Goal: Task Accomplishment & Management: Use online tool/utility

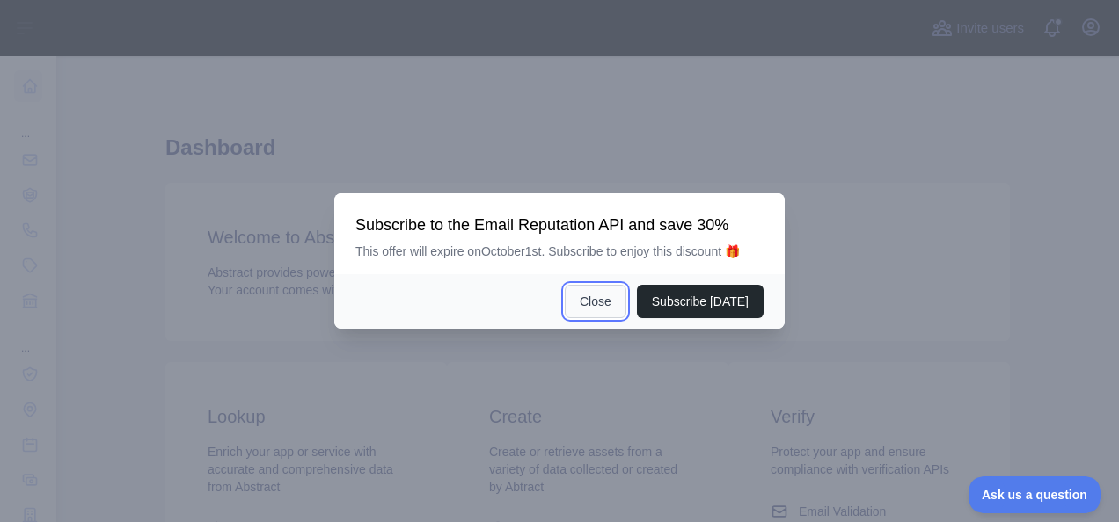
click at [600, 301] on button "Close" at bounding box center [596, 301] width 62 height 33
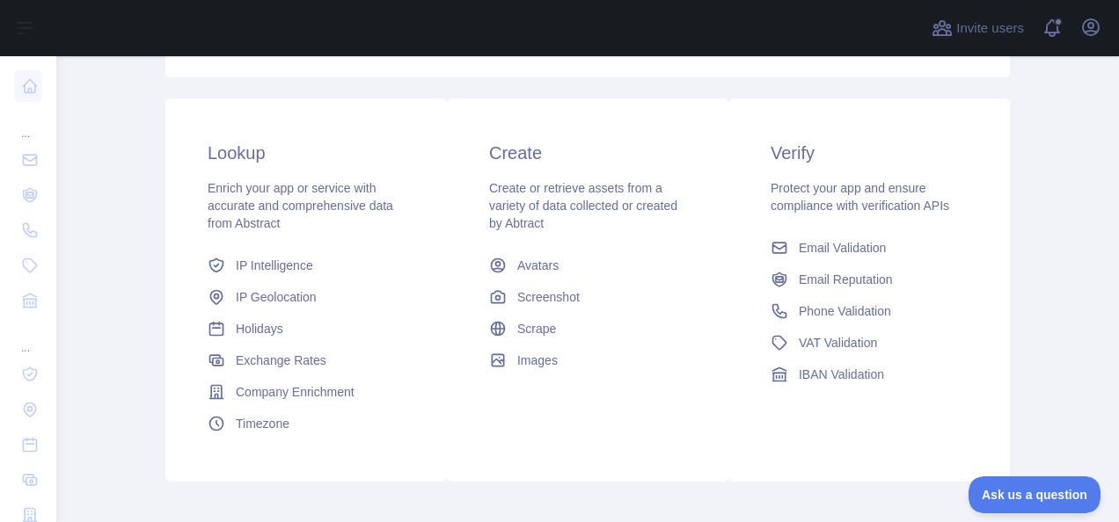
scroll to position [264, 0]
click at [837, 310] on span "Phone Validation" at bounding box center [845, 312] width 92 height 18
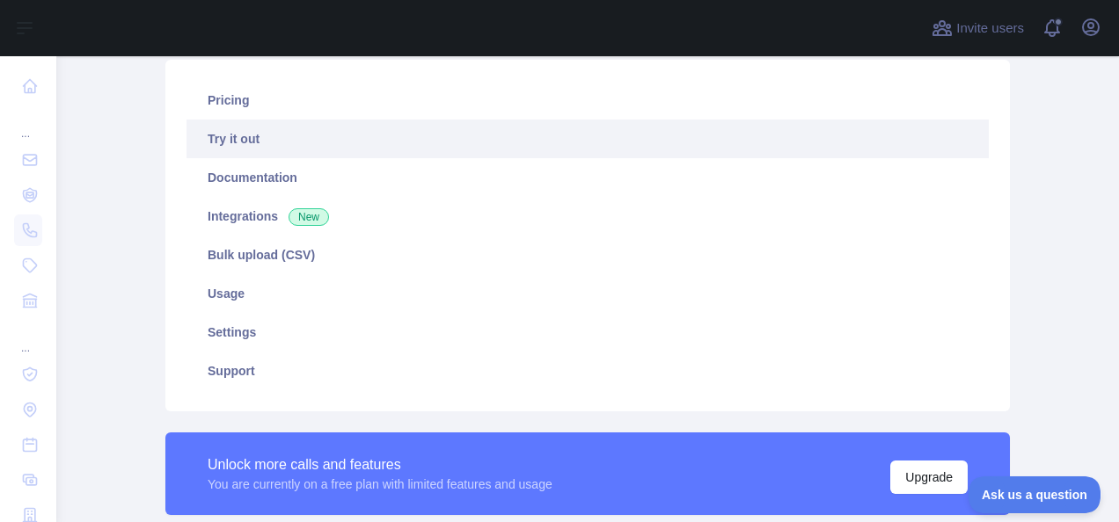
scroll to position [207, 0]
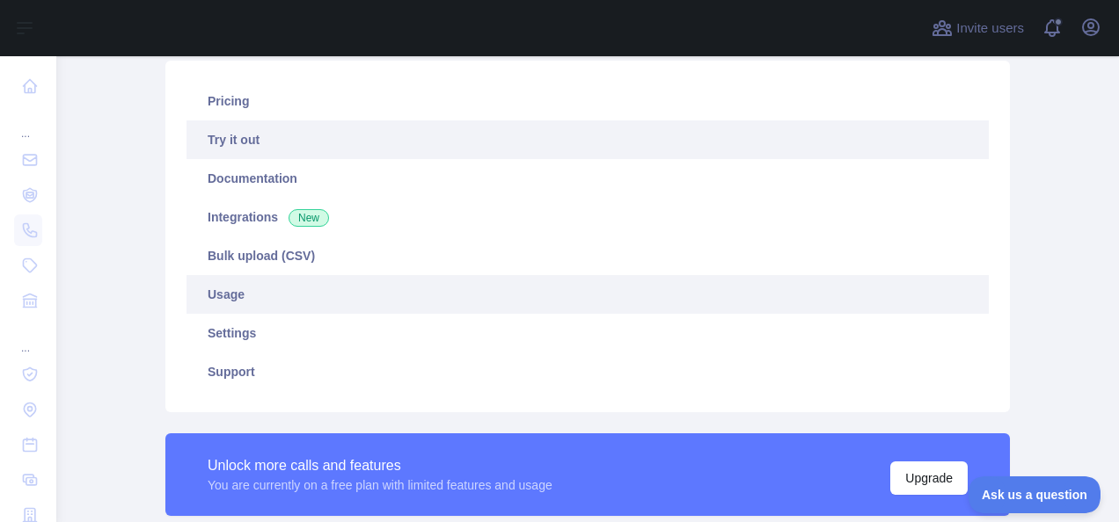
click at [213, 286] on link "Usage" at bounding box center [587, 294] width 802 height 39
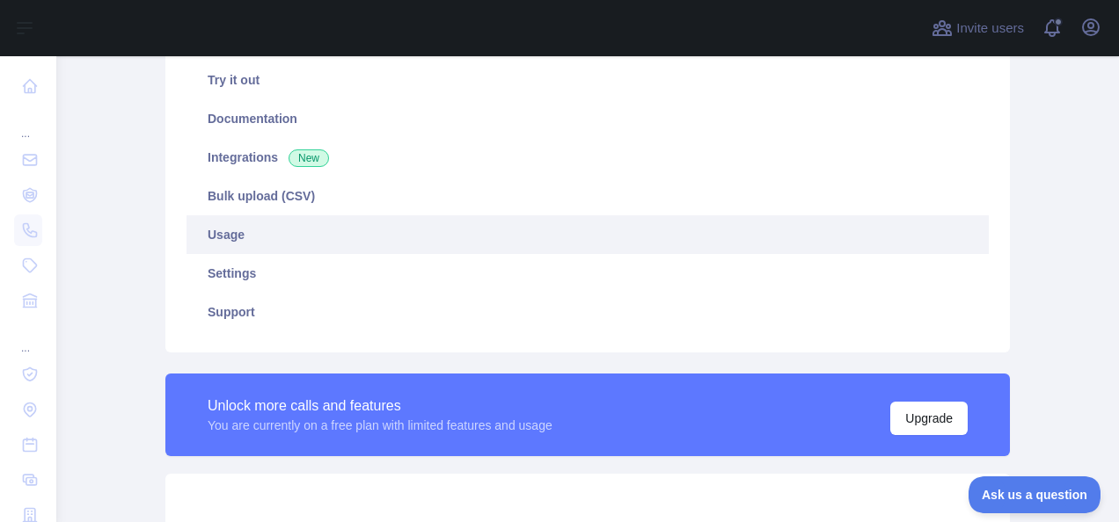
scroll to position [267, 0]
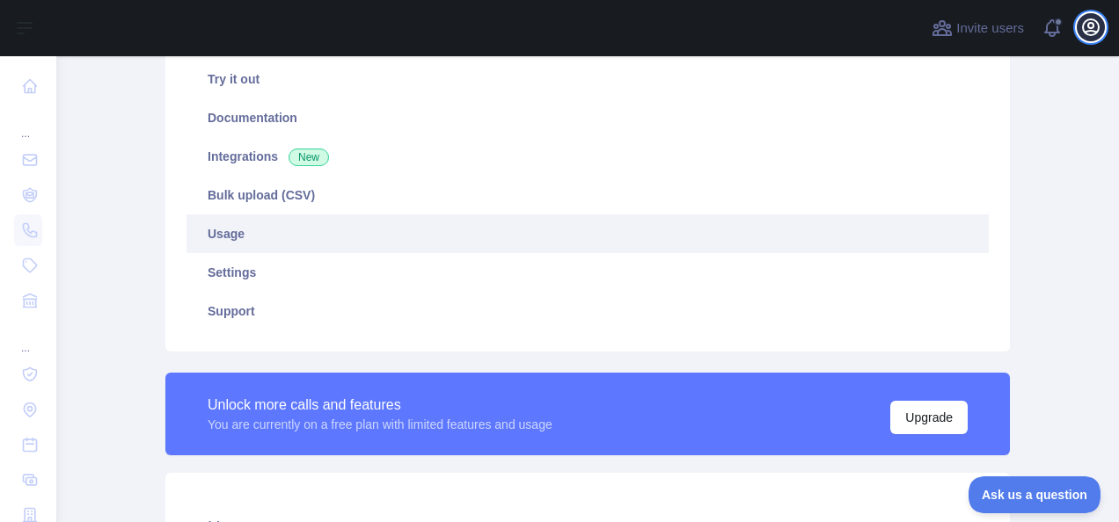
click at [1083, 18] on icon "button" at bounding box center [1090, 27] width 21 height 21
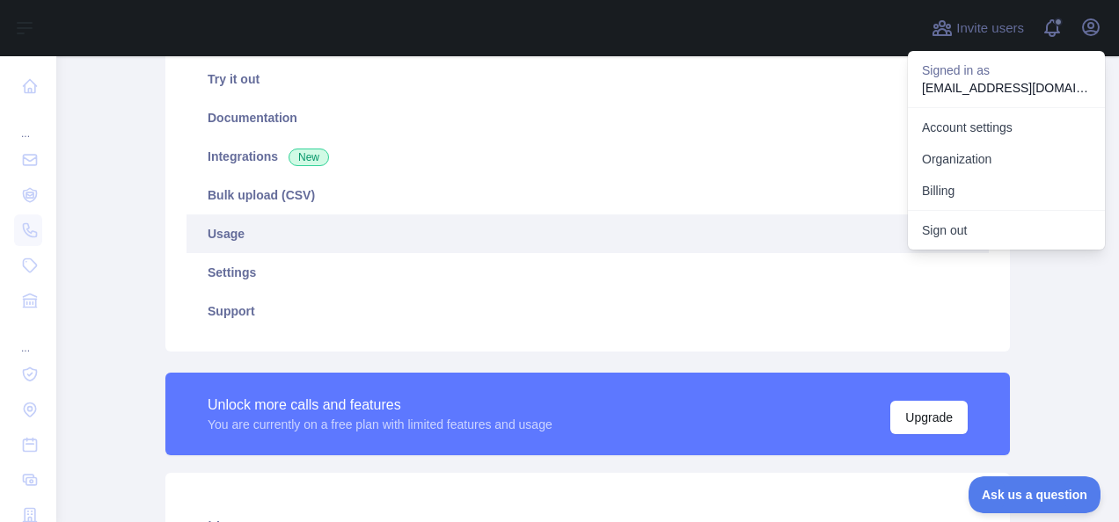
click at [1020, 314] on div "Subscribe to the Email Reputation API for a special 30 % discount Offer expires…" at bounding box center [587, 470] width 901 height 1363
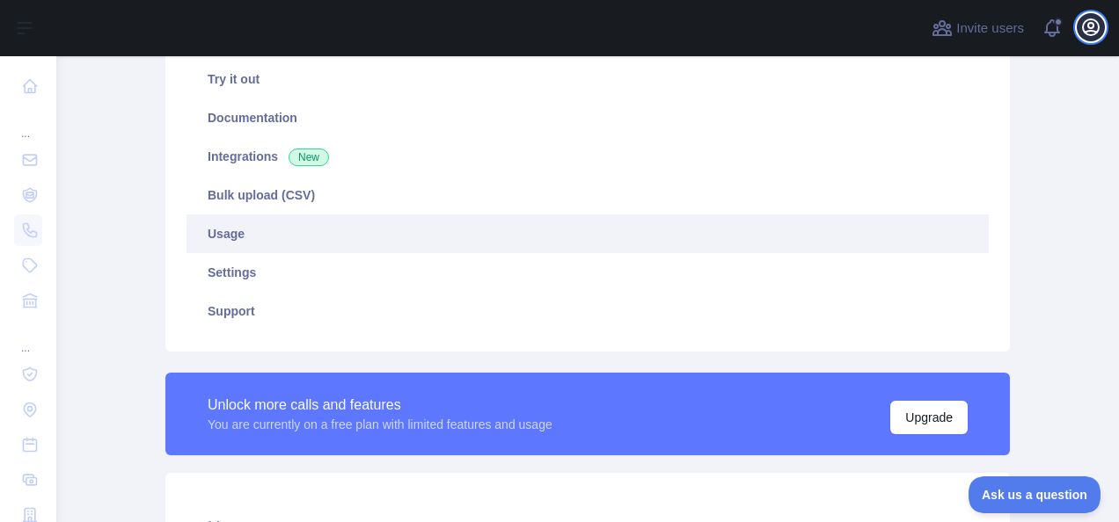
click at [1087, 33] on icon "button" at bounding box center [1090, 27] width 21 height 21
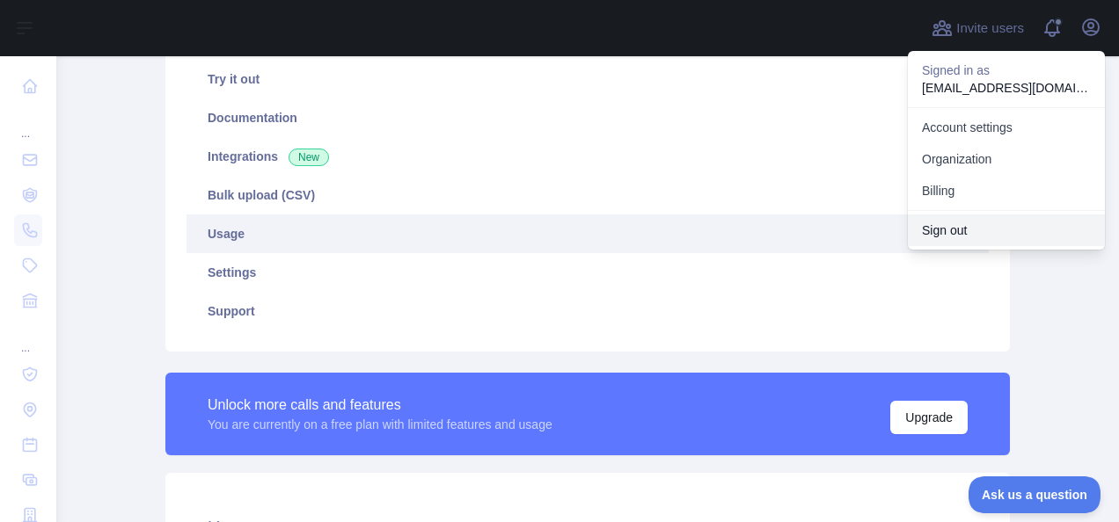
click at [956, 240] on button "Sign out" at bounding box center [1006, 231] width 197 height 32
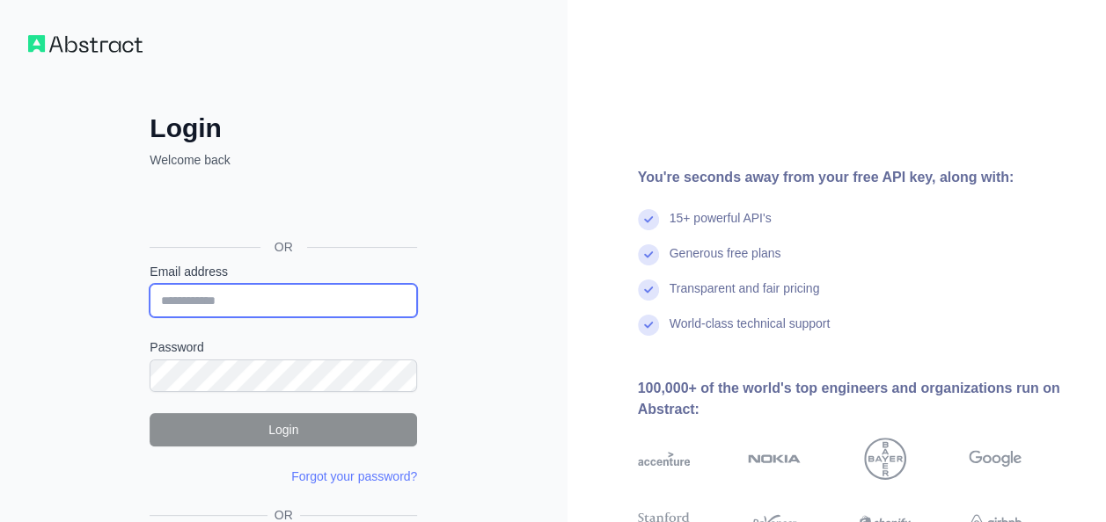
click at [269, 296] on input "Email address" at bounding box center [283, 300] width 267 height 33
click at [529, 395] on div "Login Welcome back OR Email address Password Login Forgot your password? Please…" at bounding box center [283, 335] width 567 height 671
click at [108, 43] on img at bounding box center [85, 44] width 114 height 18
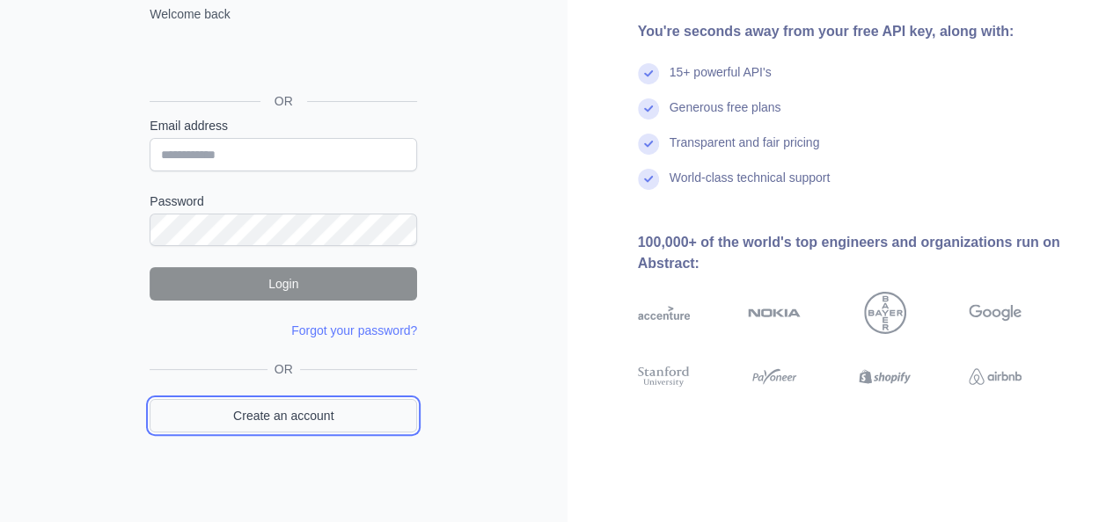
click at [310, 411] on link "Create an account" at bounding box center [283, 415] width 267 height 33
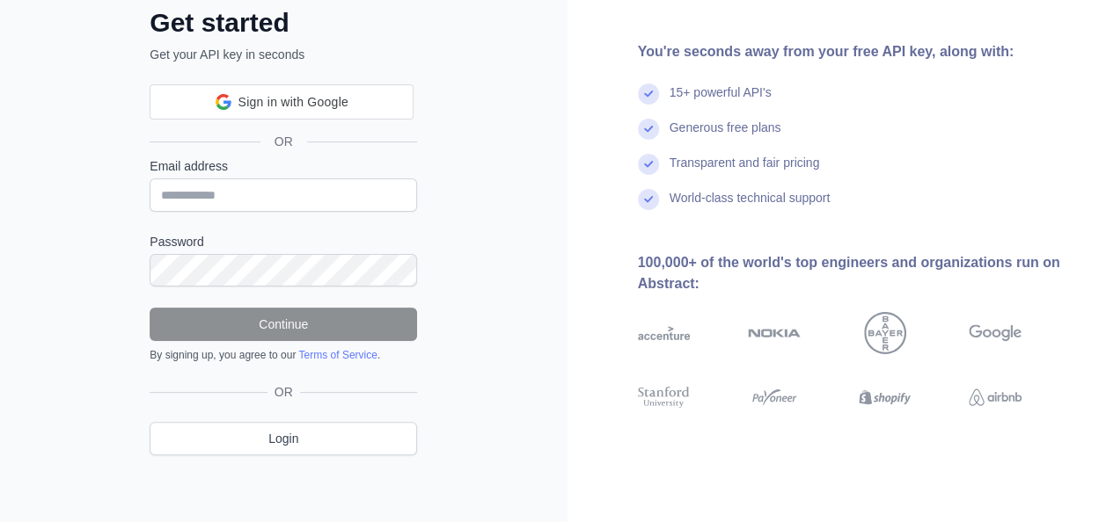
scroll to position [146, 0]
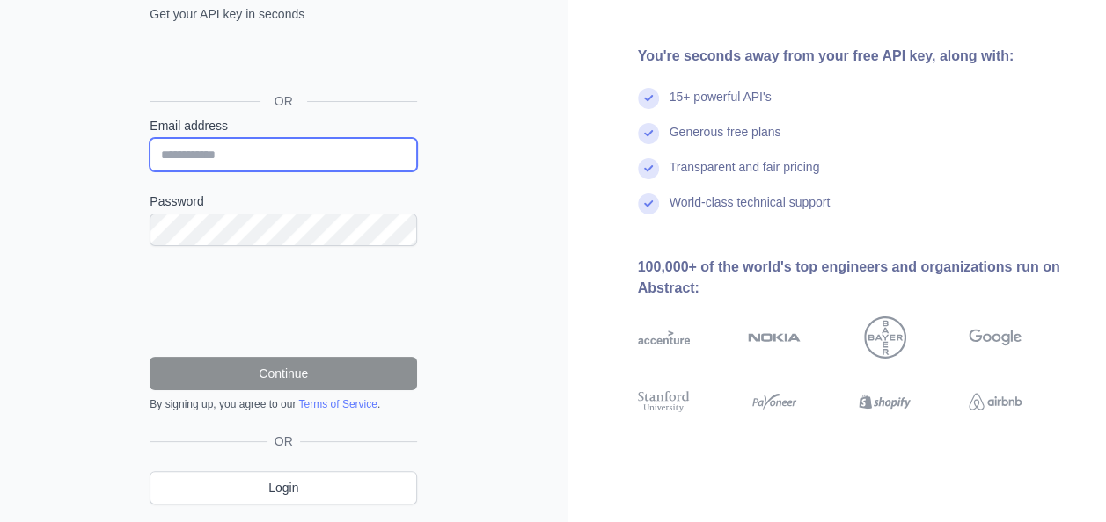
click at [233, 155] on input "Email address" at bounding box center [283, 154] width 267 height 33
type input "**********"
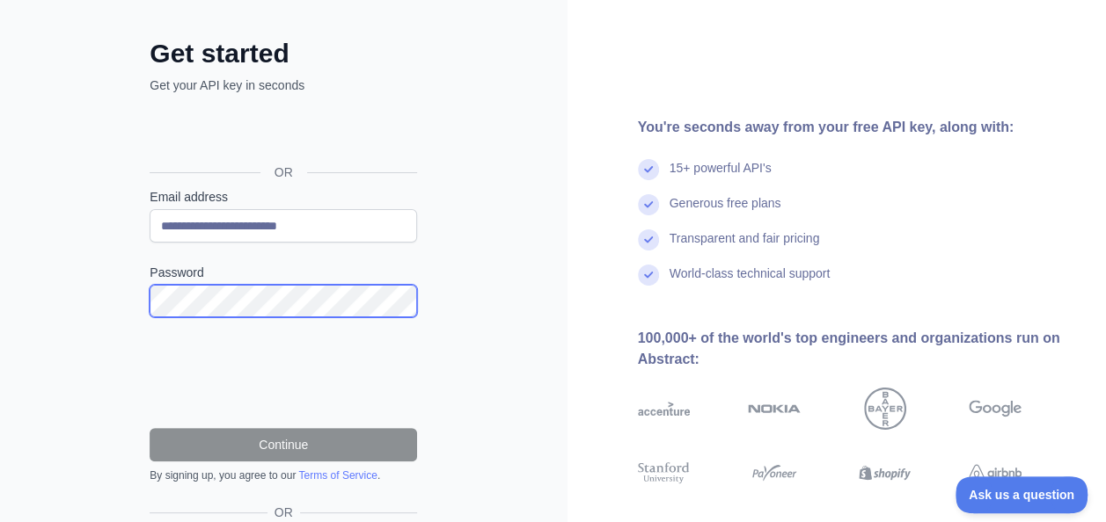
scroll to position [74, 0]
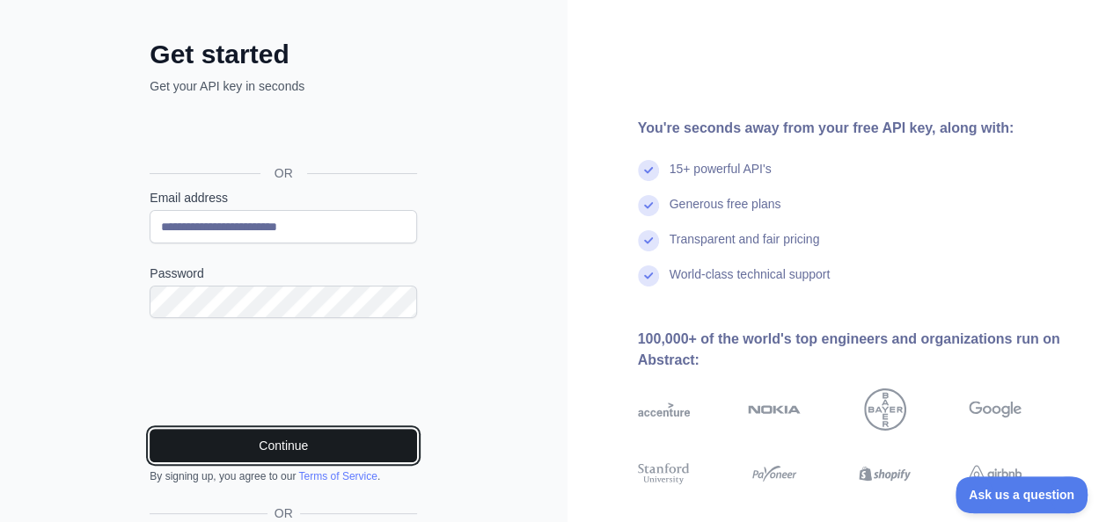
click at [296, 436] on button "Continue" at bounding box center [283, 445] width 267 height 33
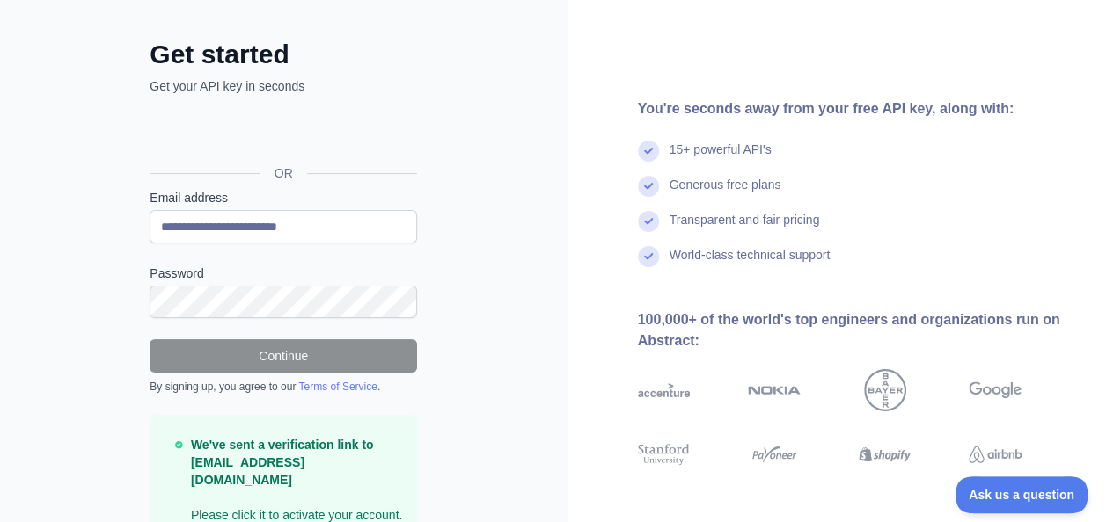
scroll to position [0, 0]
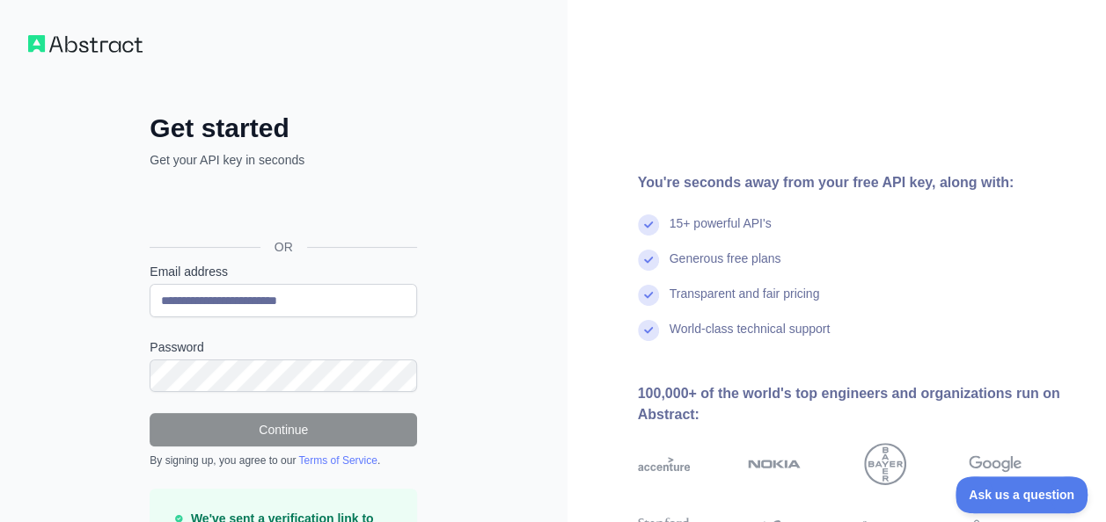
click at [114, 46] on img at bounding box center [85, 44] width 114 height 18
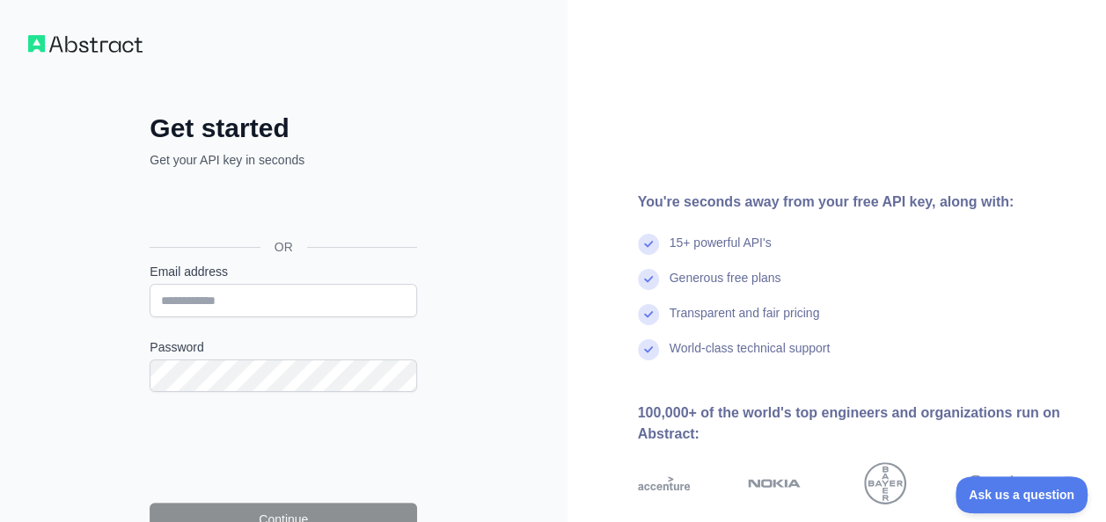
scroll to position [195, 0]
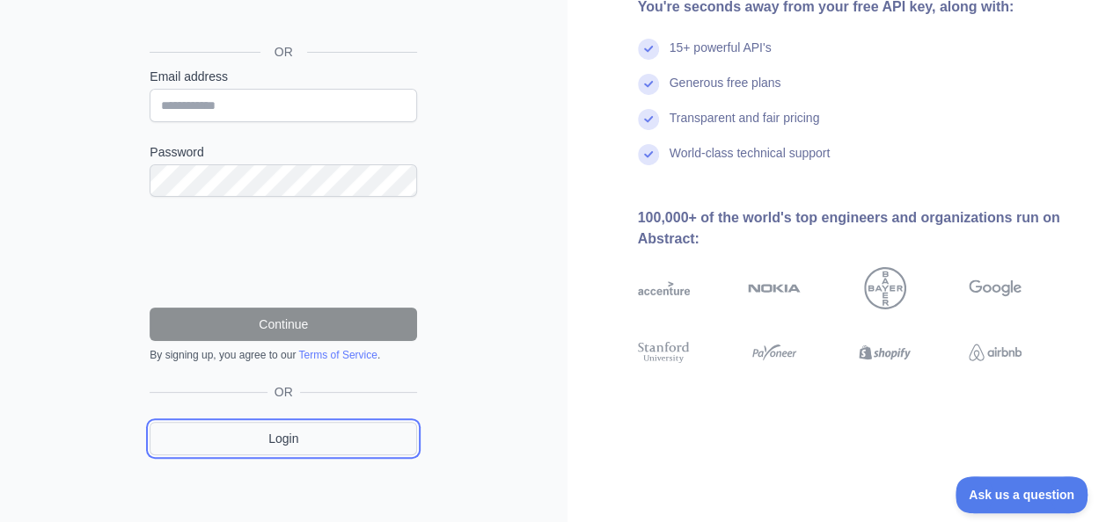
click at [295, 433] on link "Login" at bounding box center [283, 438] width 267 height 33
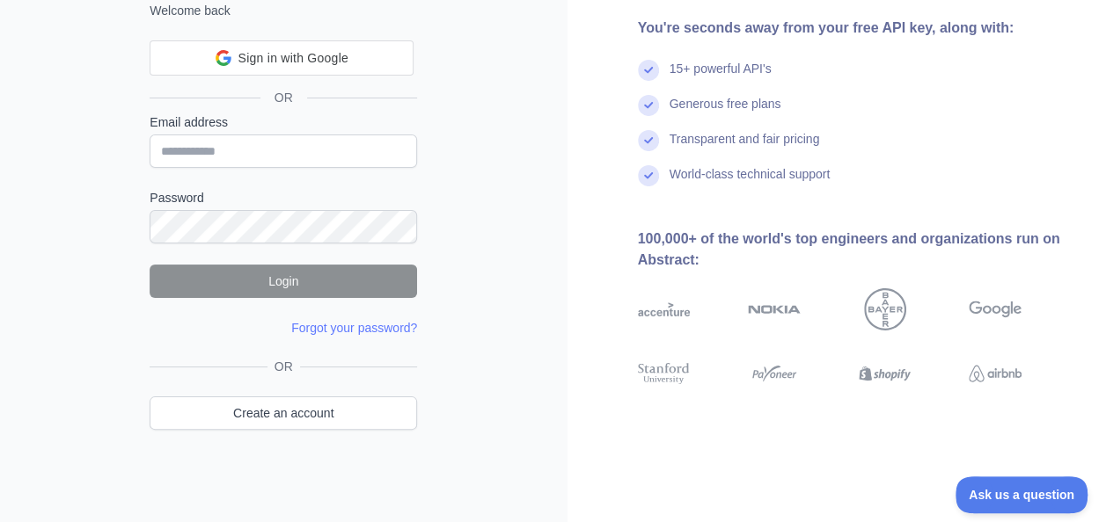
scroll to position [106, 0]
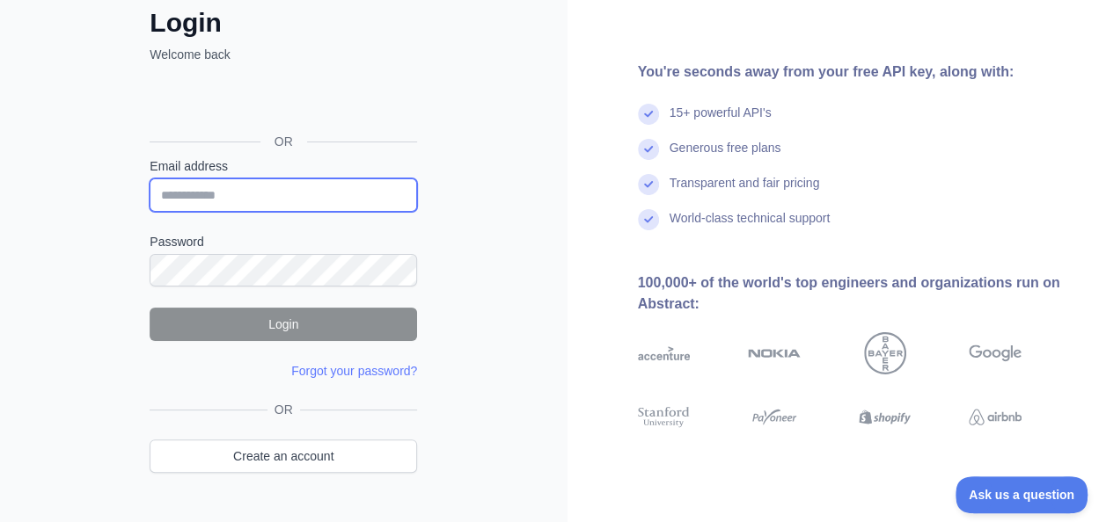
click at [252, 192] on input "Email address" at bounding box center [283, 195] width 267 height 33
type input "**********"
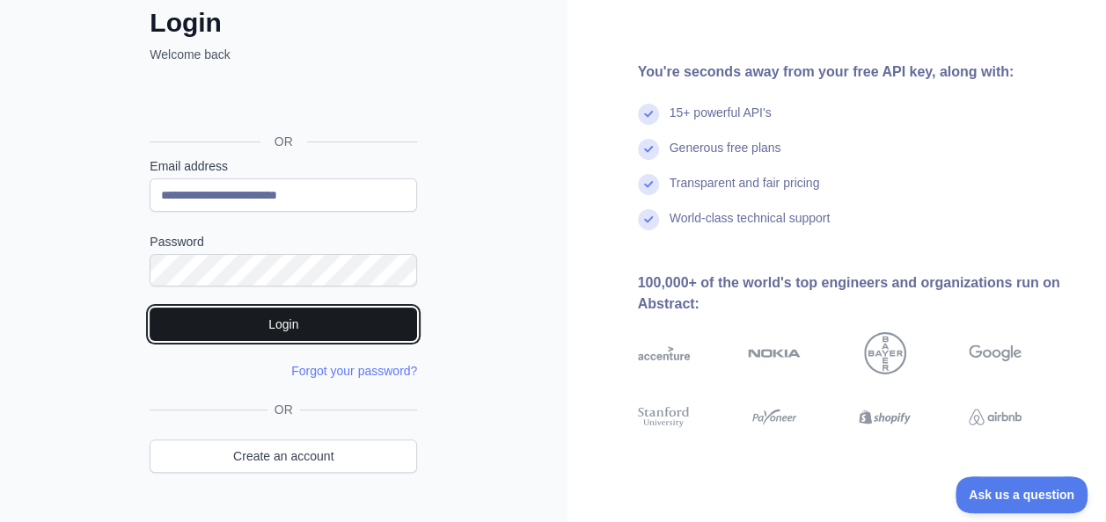
click at [296, 317] on button "Login" at bounding box center [283, 324] width 267 height 33
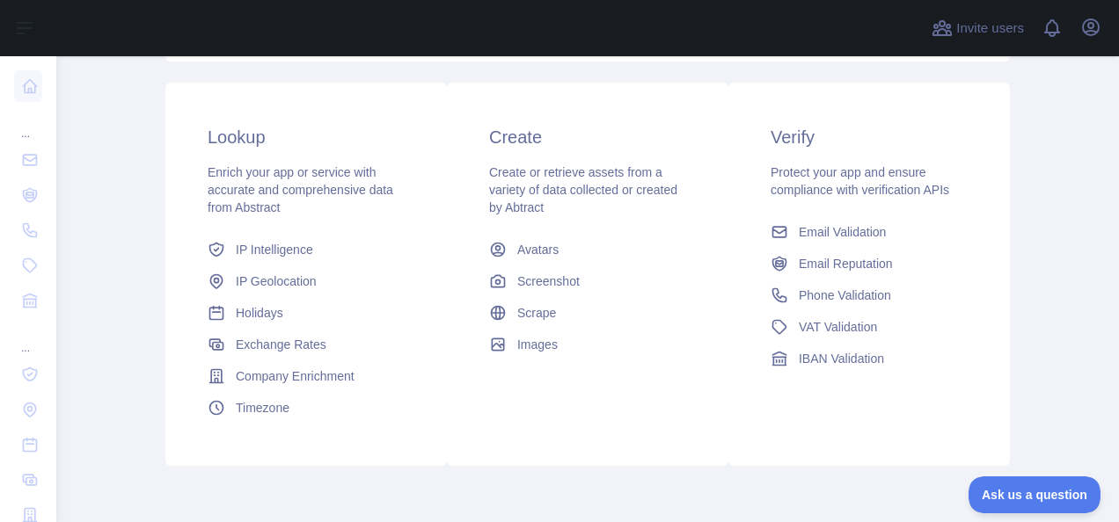
scroll to position [354, 0]
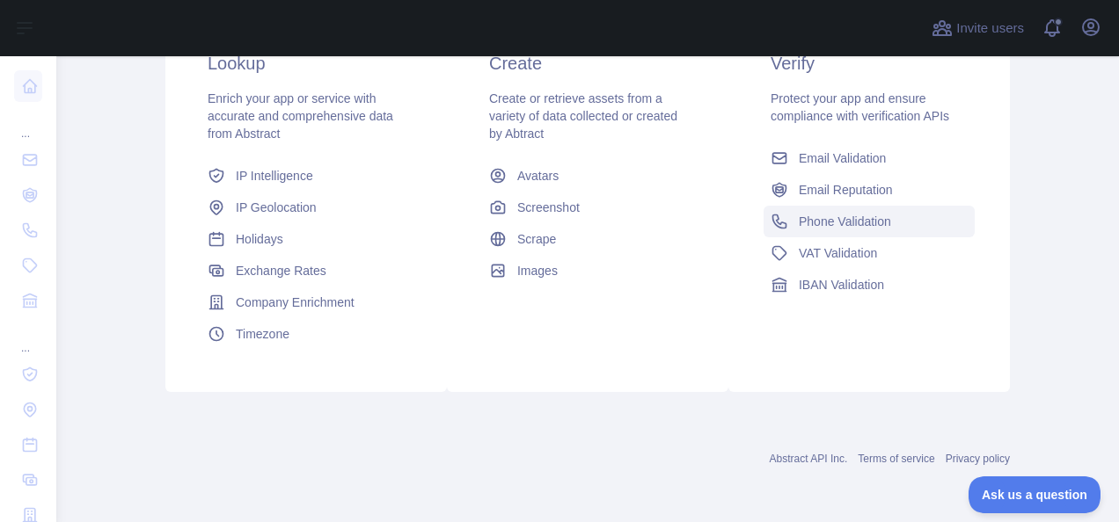
click at [818, 227] on span "Phone Validation" at bounding box center [845, 222] width 92 height 18
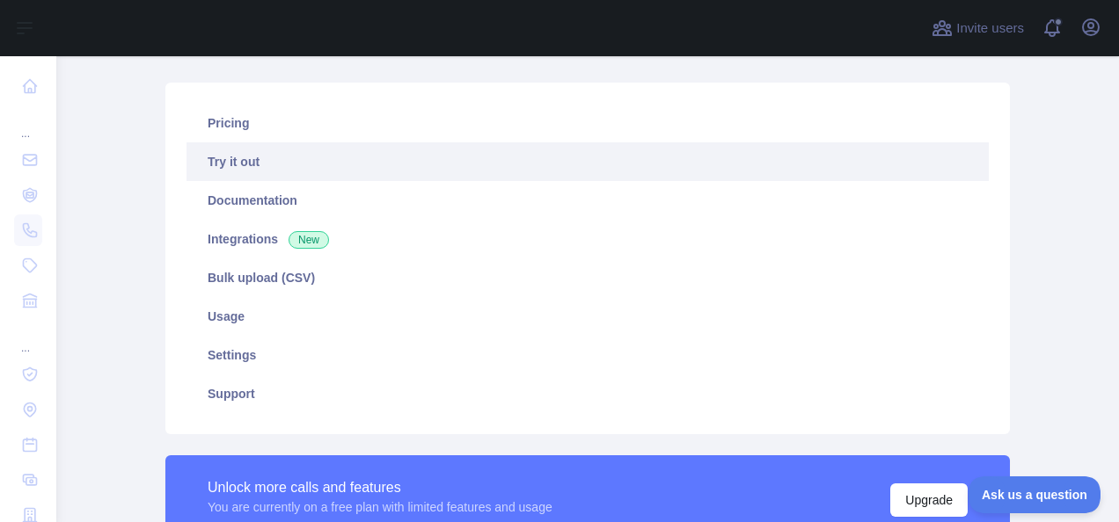
scroll to position [101, 0]
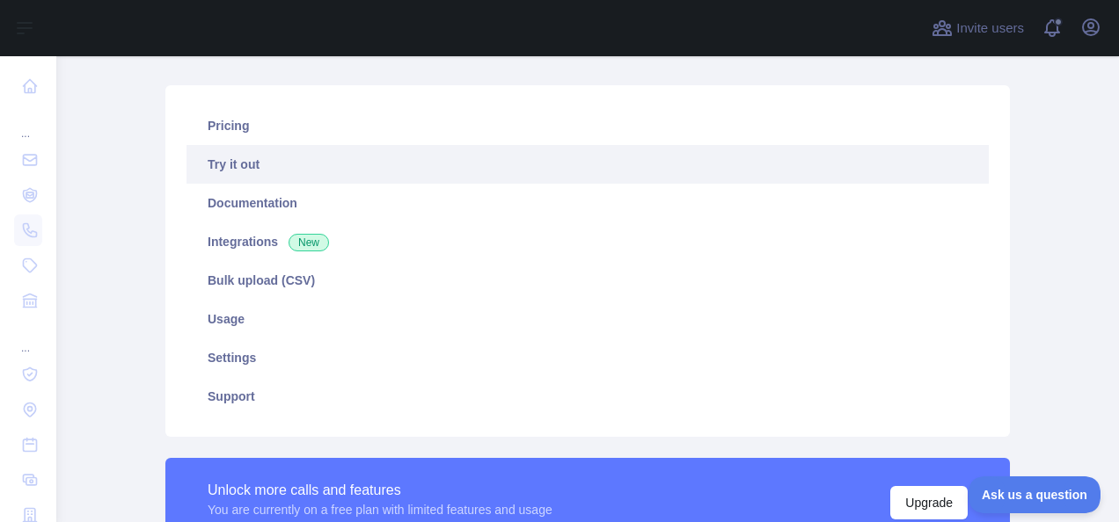
click at [243, 174] on link "Try it out" at bounding box center [587, 164] width 802 height 39
click at [256, 169] on link "Try it out" at bounding box center [587, 164] width 802 height 39
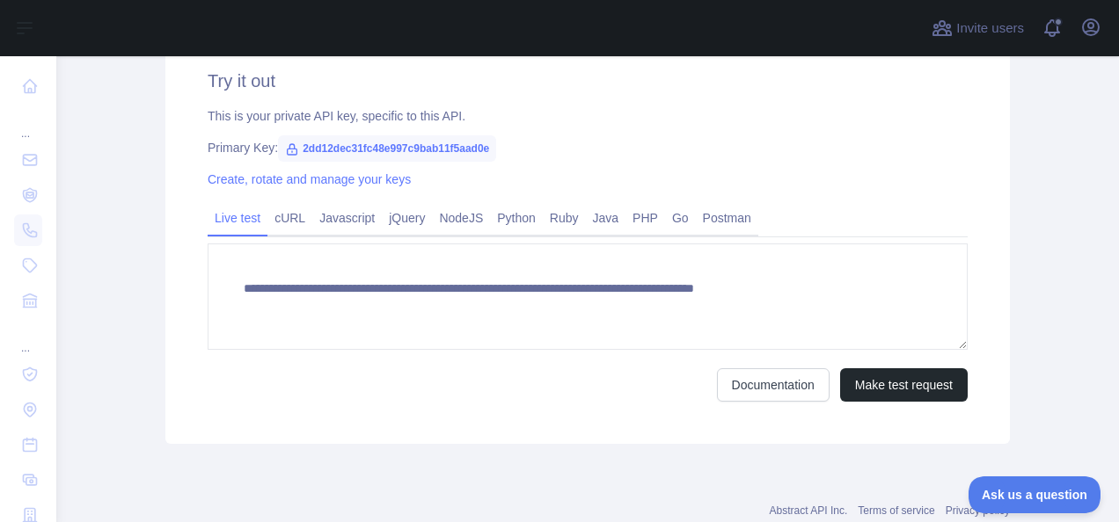
scroll to position [684, 0]
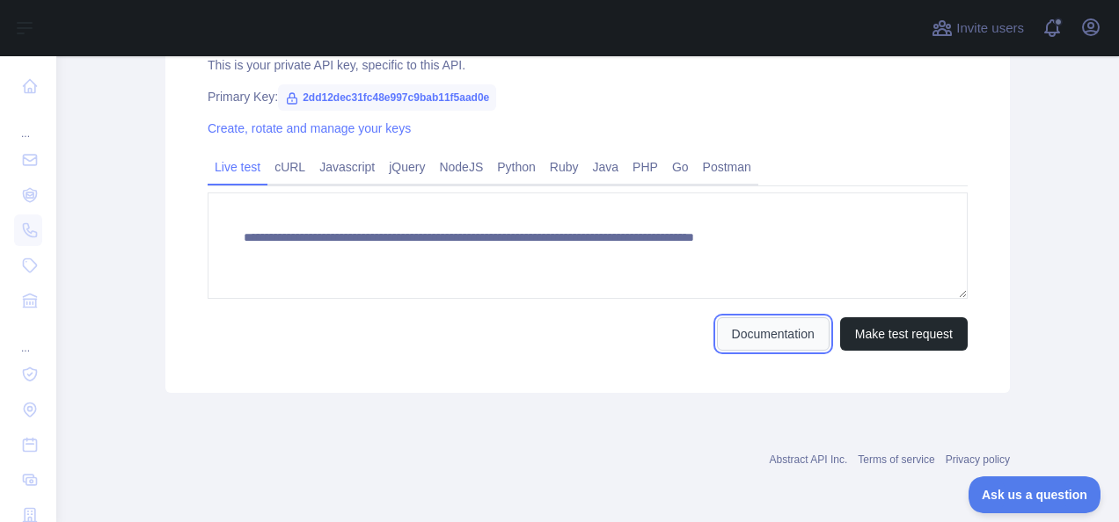
click at [721, 326] on link "Documentation" at bounding box center [773, 334] width 113 height 33
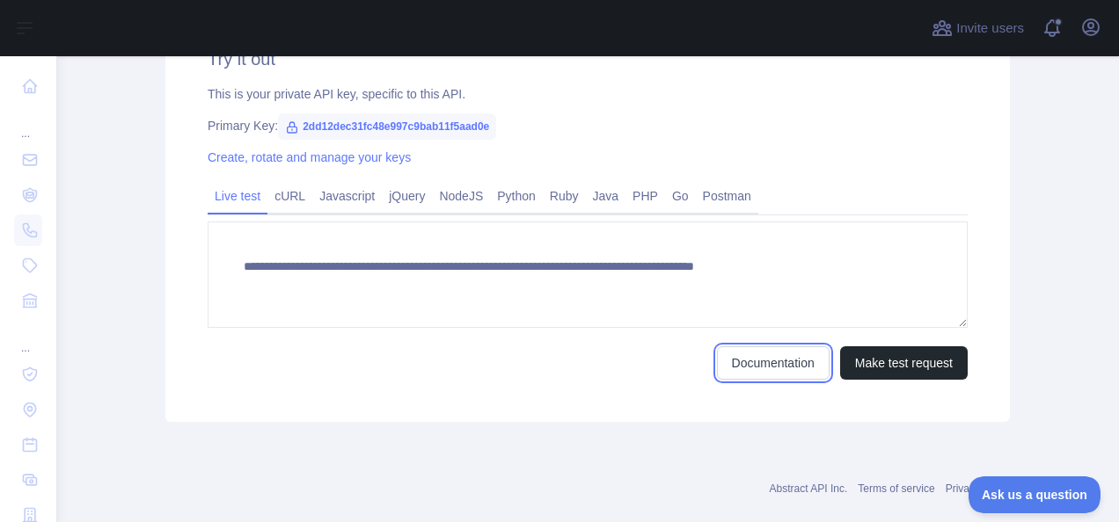
scroll to position [651, 0]
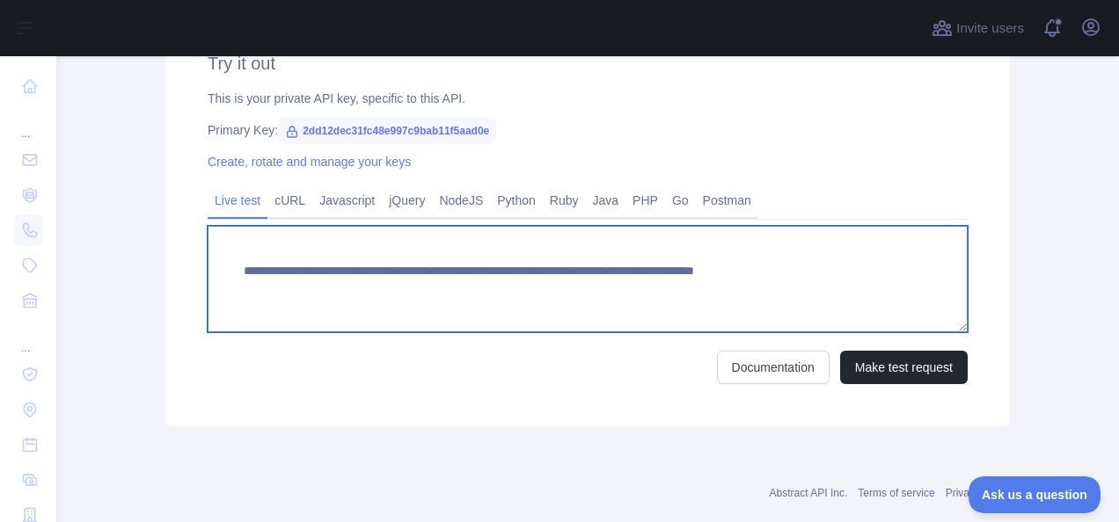
click at [644, 274] on textarea "**********" at bounding box center [588, 279] width 760 height 106
click at [526, 296] on textarea "**********" at bounding box center [588, 279] width 760 height 106
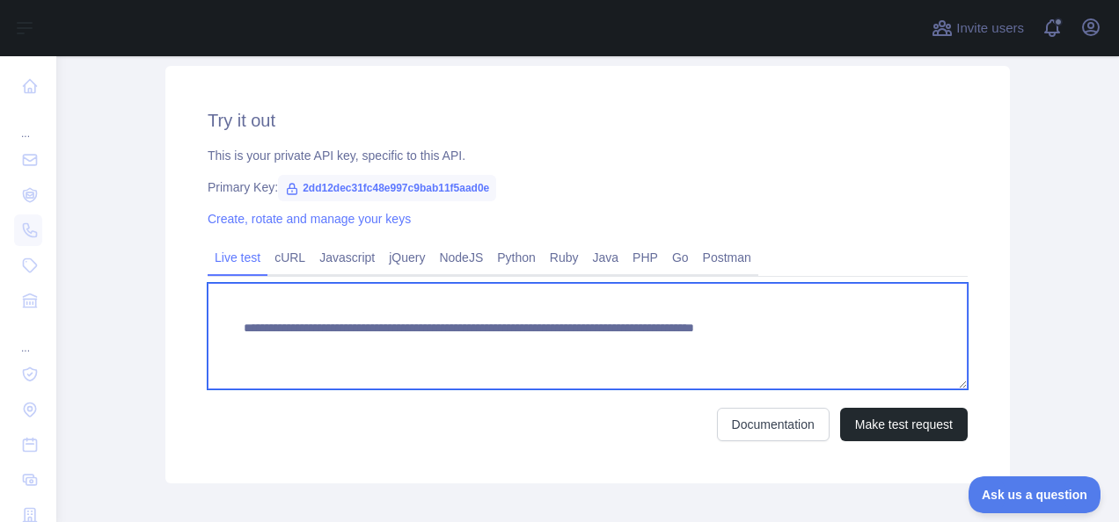
scroll to position [592, 0]
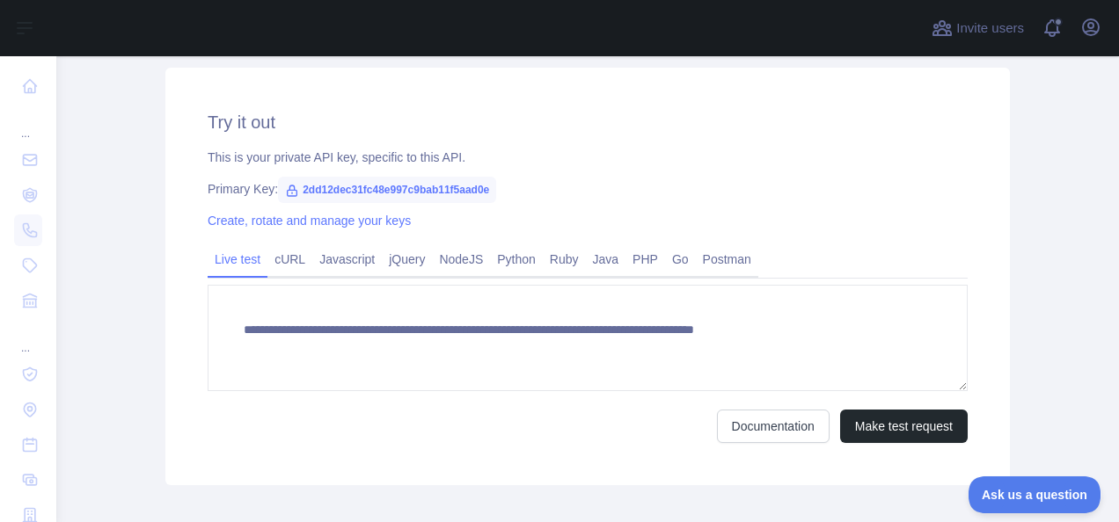
click at [456, 192] on span "2dd12dec31fc48e997c9bab11f5aad0e" at bounding box center [387, 190] width 218 height 26
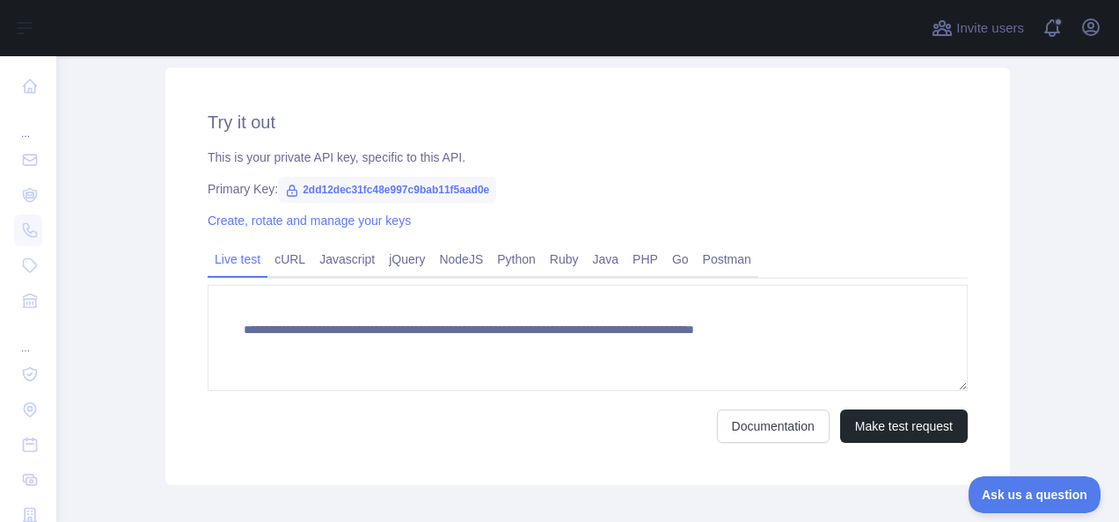
drag, startPoint x: 456, startPoint y: 192, endPoint x: 536, endPoint y: 228, distance: 87.0
click at [536, 228] on div "Create, rotate and manage your keys" at bounding box center [588, 221] width 760 height 18
click at [439, 195] on span "2dd12dec31fc48e997c9bab11f5aad0e" at bounding box center [387, 190] width 218 height 26
copy span "2dd12dec31fc48e997c9bab11f5aad0e"
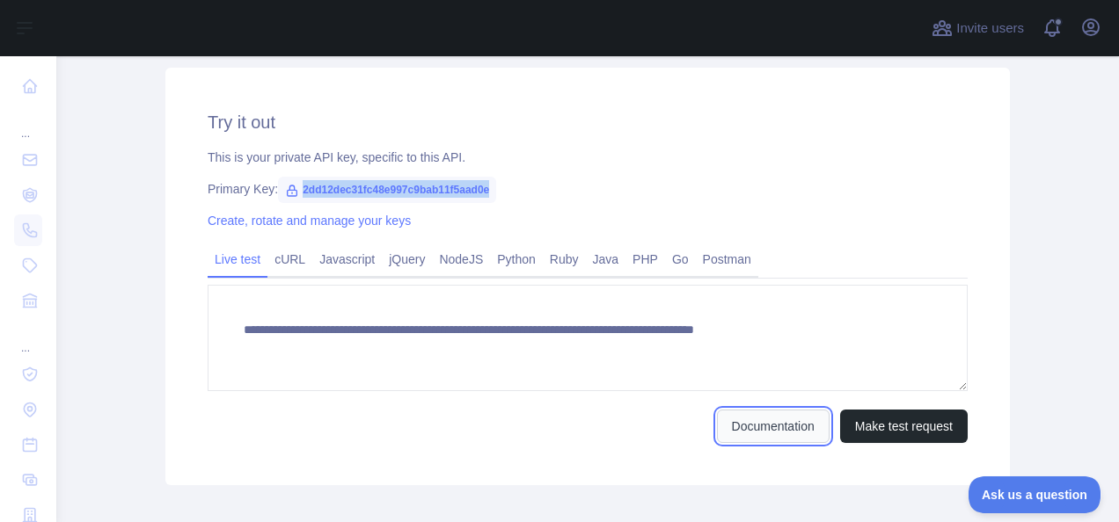
click at [799, 425] on link "Documentation" at bounding box center [773, 426] width 113 height 33
